Goal: Check status: Check status

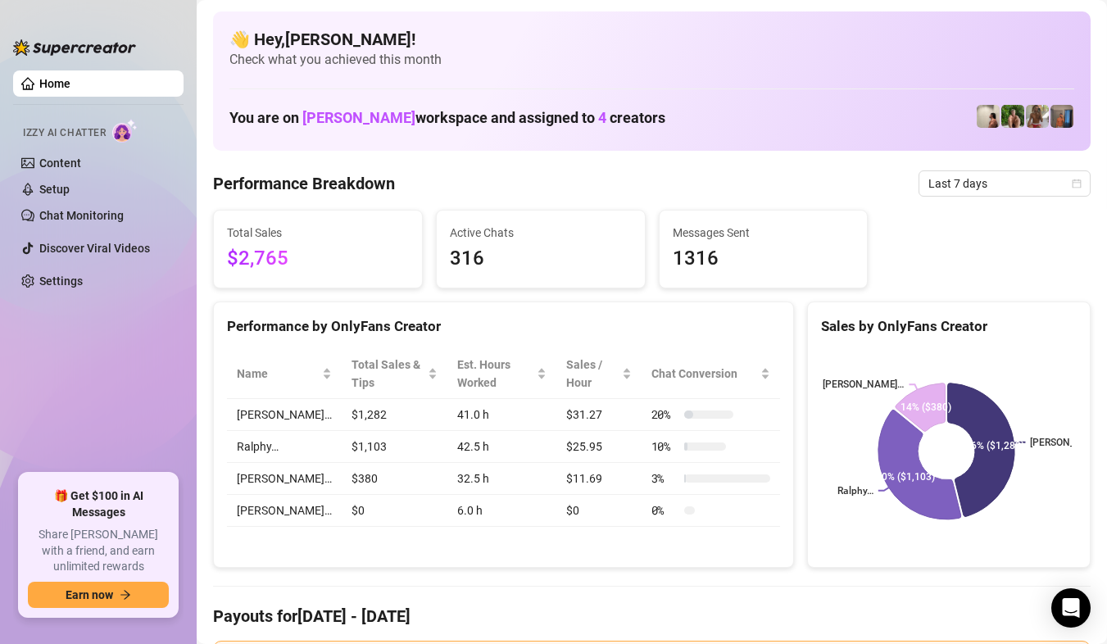
click at [1073, 183] on icon "calendar" at bounding box center [1077, 183] width 9 height 9
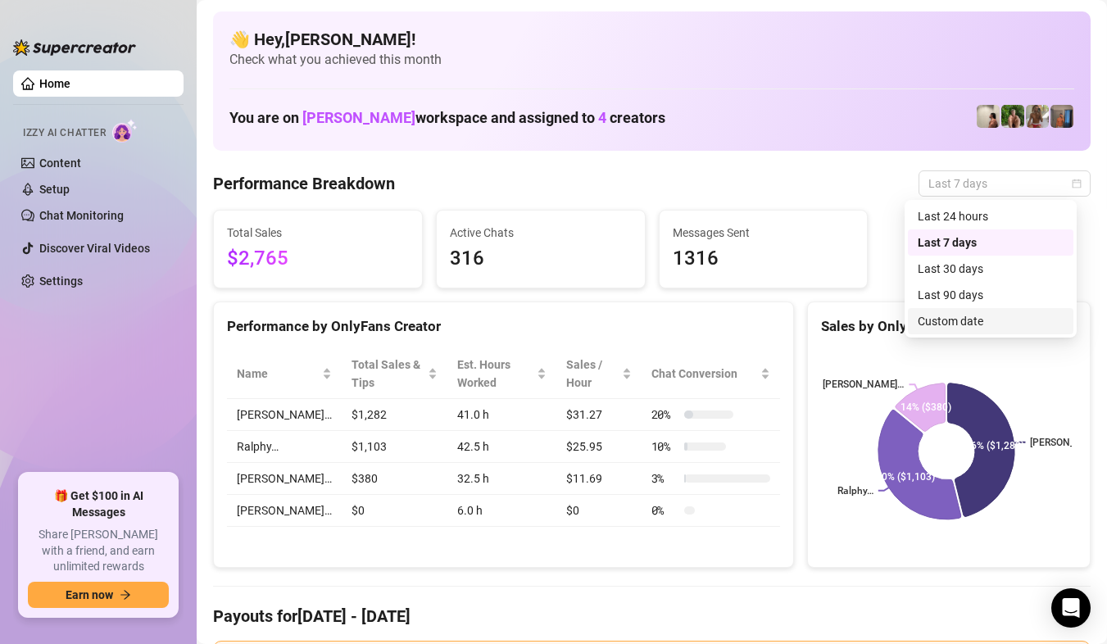
click at [994, 322] on div "Custom date" at bounding box center [991, 321] width 146 height 18
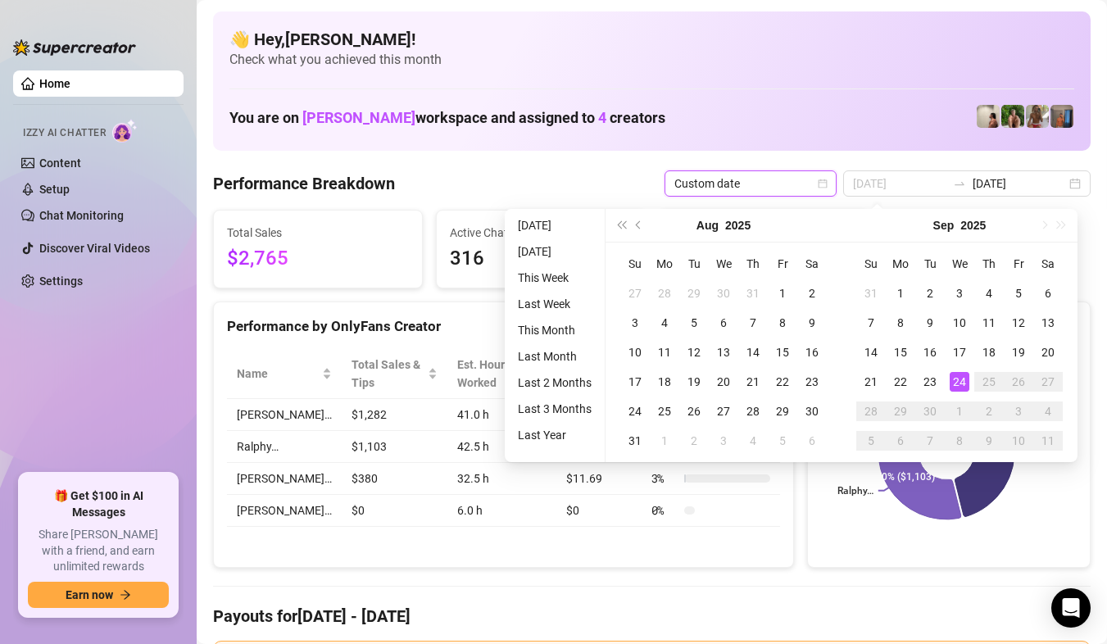
type input "[DATE]"
click at [959, 384] on div "24" at bounding box center [960, 382] width 20 height 20
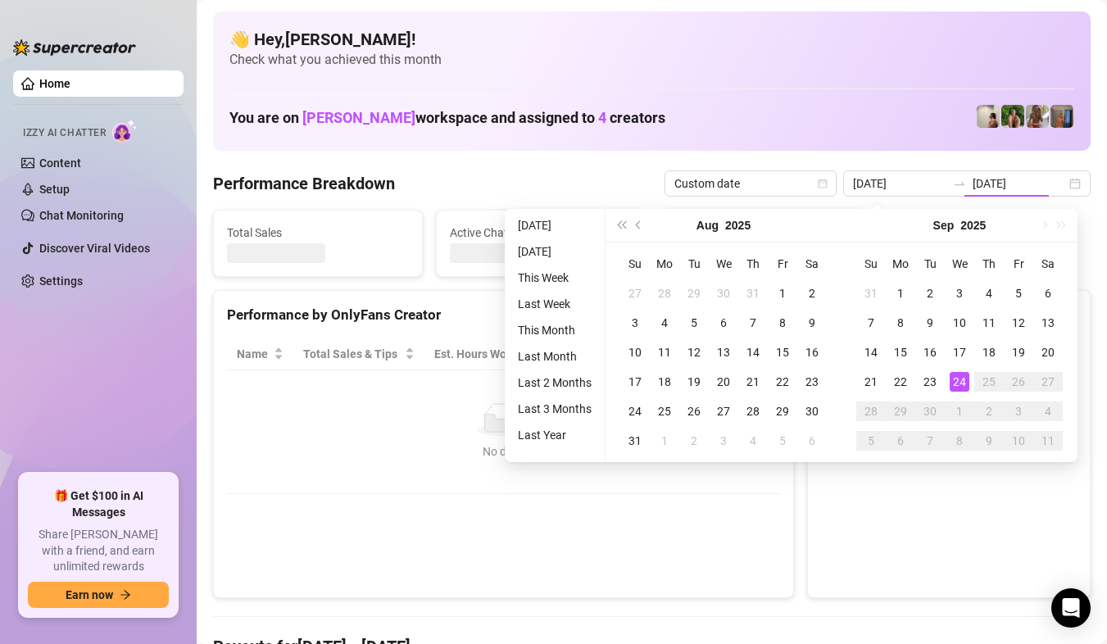
type input "[DATE]"
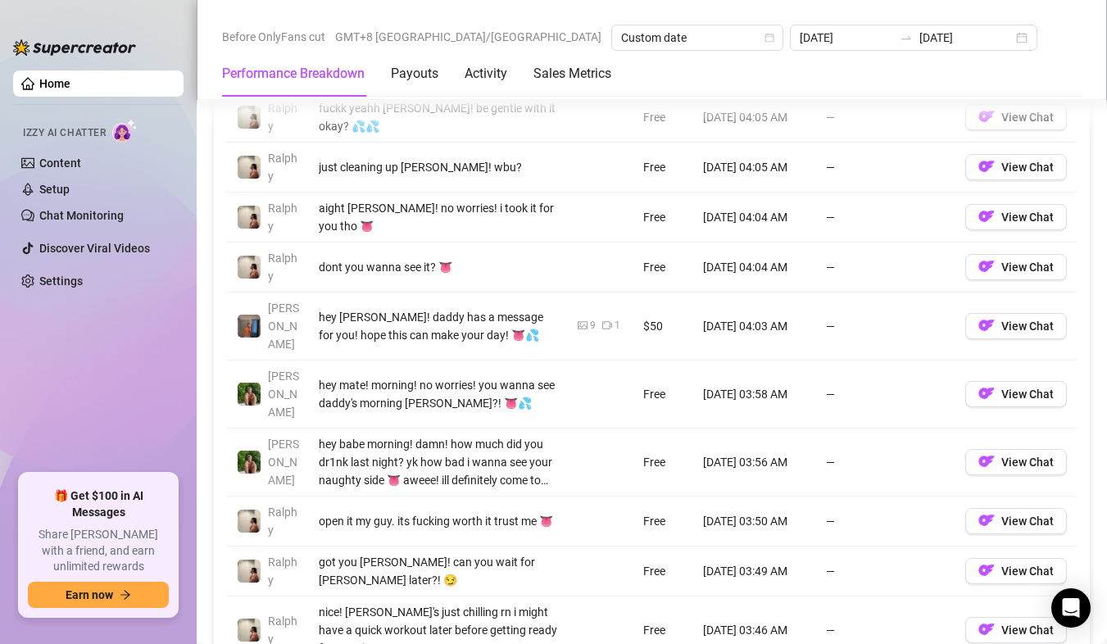
scroll to position [2049, 0]
